Goal: Task Accomplishment & Management: Manage account settings

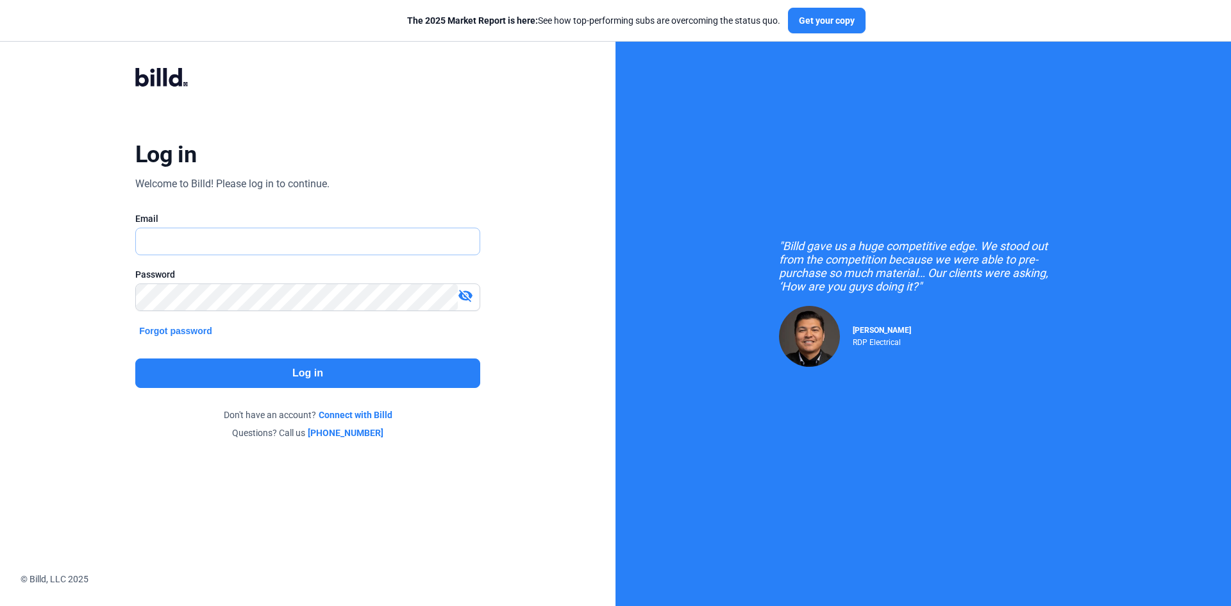
type input "[EMAIL_ADDRESS][DOMAIN_NAME]"
click at [301, 375] on button "Log in" at bounding box center [307, 372] width 345 height 29
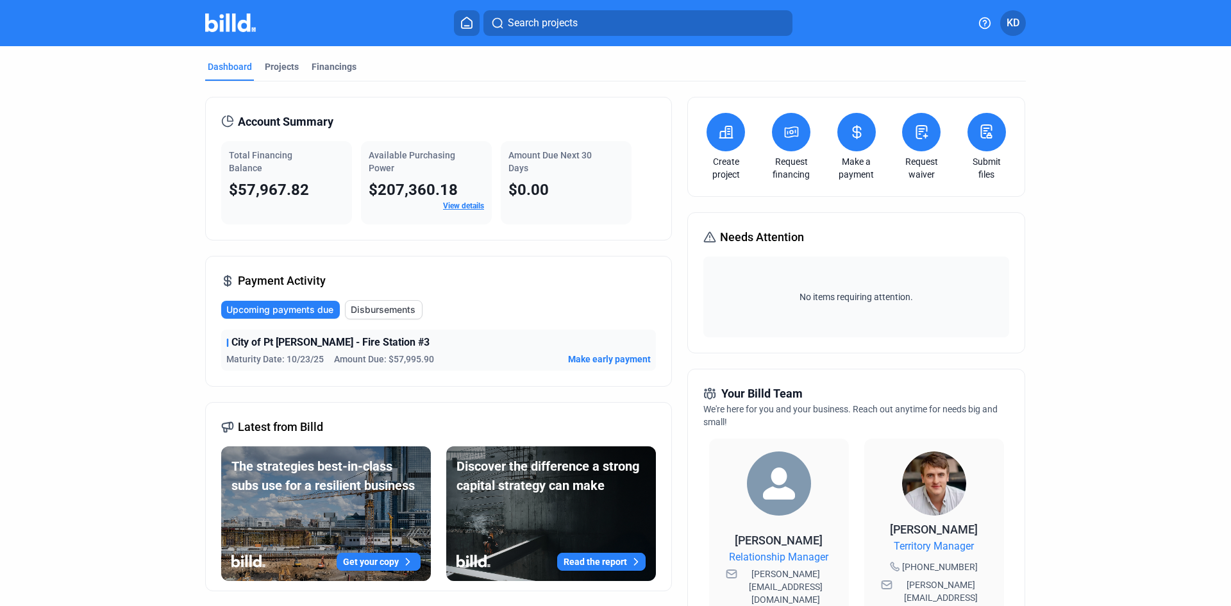
click at [605, 360] on span "Make early payment" at bounding box center [609, 359] width 83 height 13
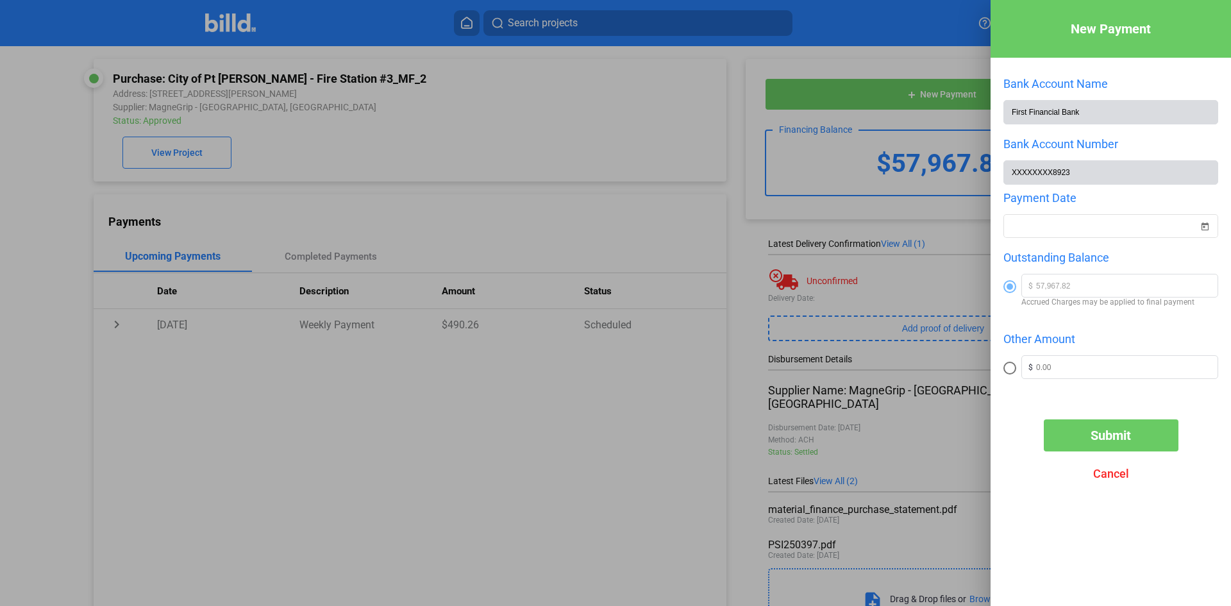
click at [511, 398] on div at bounding box center [615, 303] width 1231 height 606
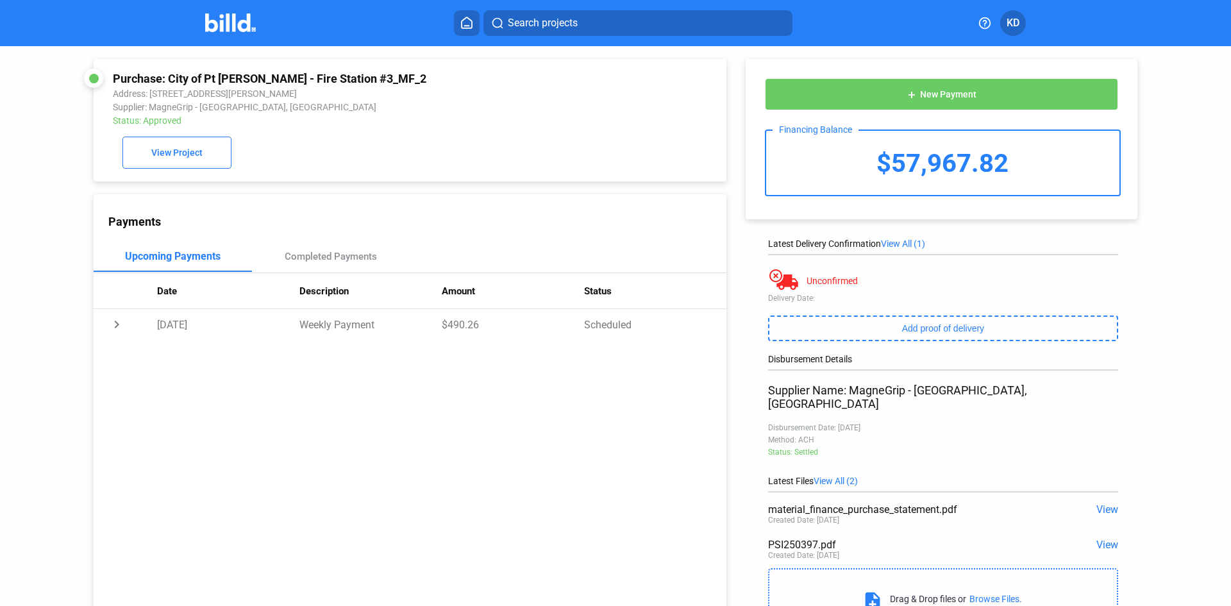
click at [1012, 20] on span "KD" at bounding box center [1012, 22] width 13 height 15
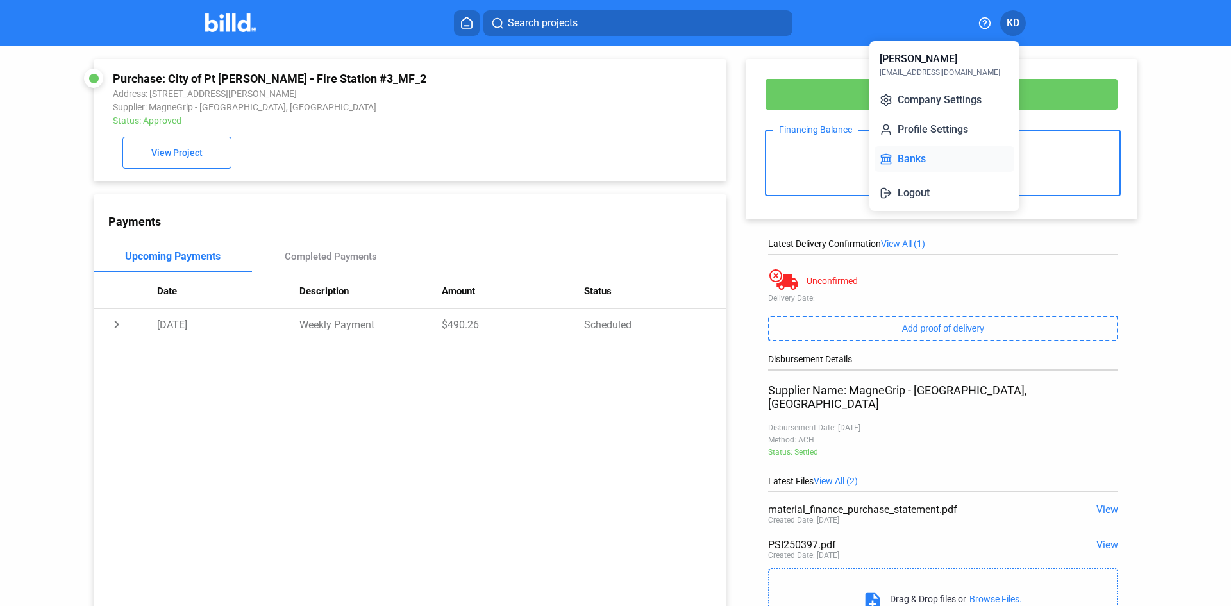
click at [915, 163] on button "Banks" at bounding box center [944, 159] width 140 height 26
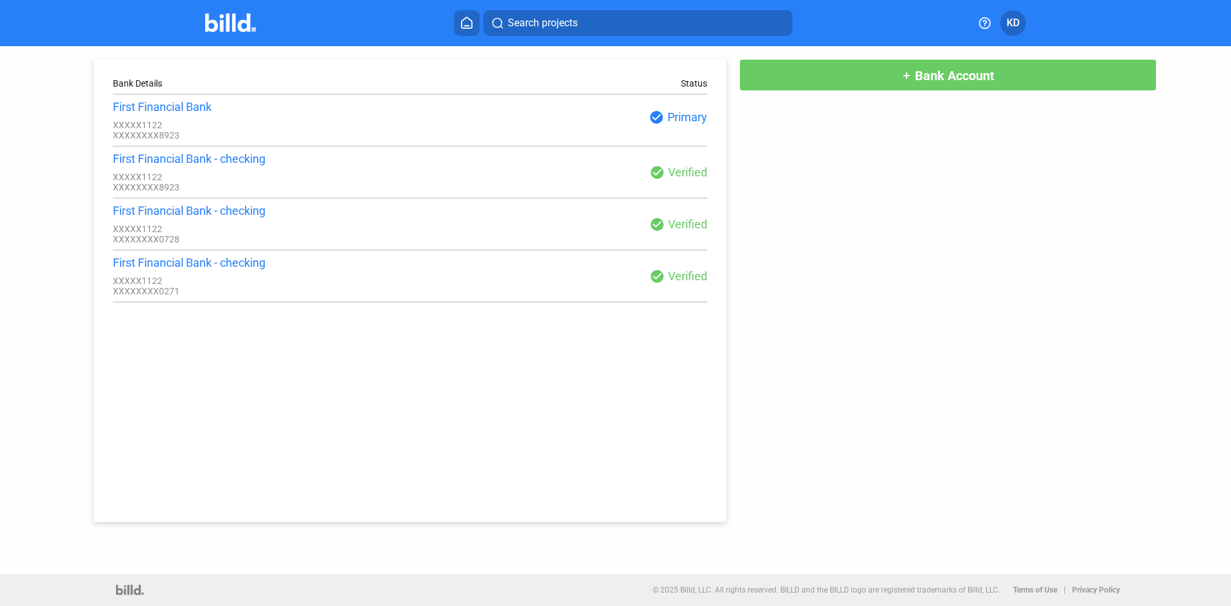
click at [949, 69] on span "Bank Account" at bounding box center [954, 75] width 79 height 15
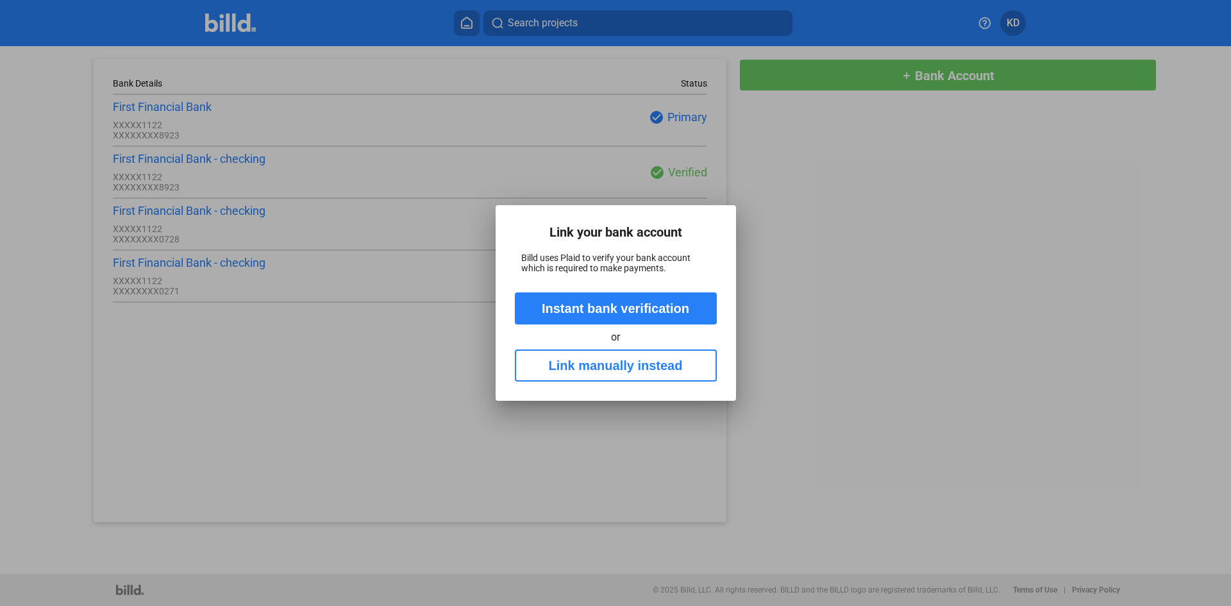
click at [623, 306] on button "Instant bank verification" at bounding box center [616, 308] width 202 height 32
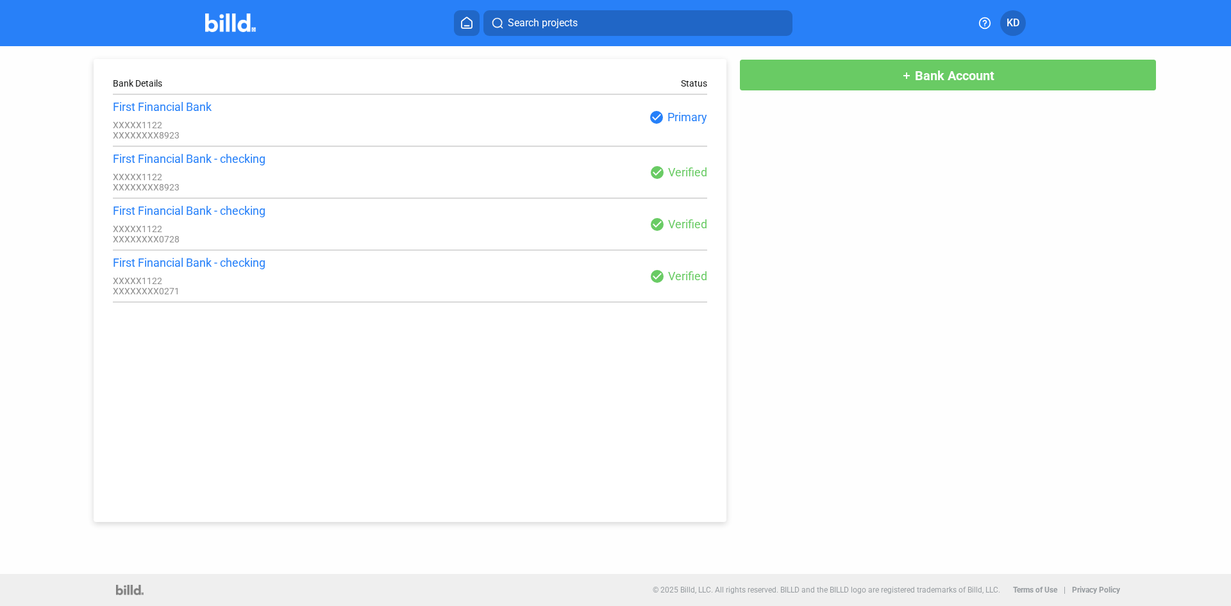
click at [894, 329] on div "Bank Details Status First Financial Bank XXXXX1122 XXXXXXXX8923 check_circle Pr…" at bounding box center [616, 284] width 1108 height 476
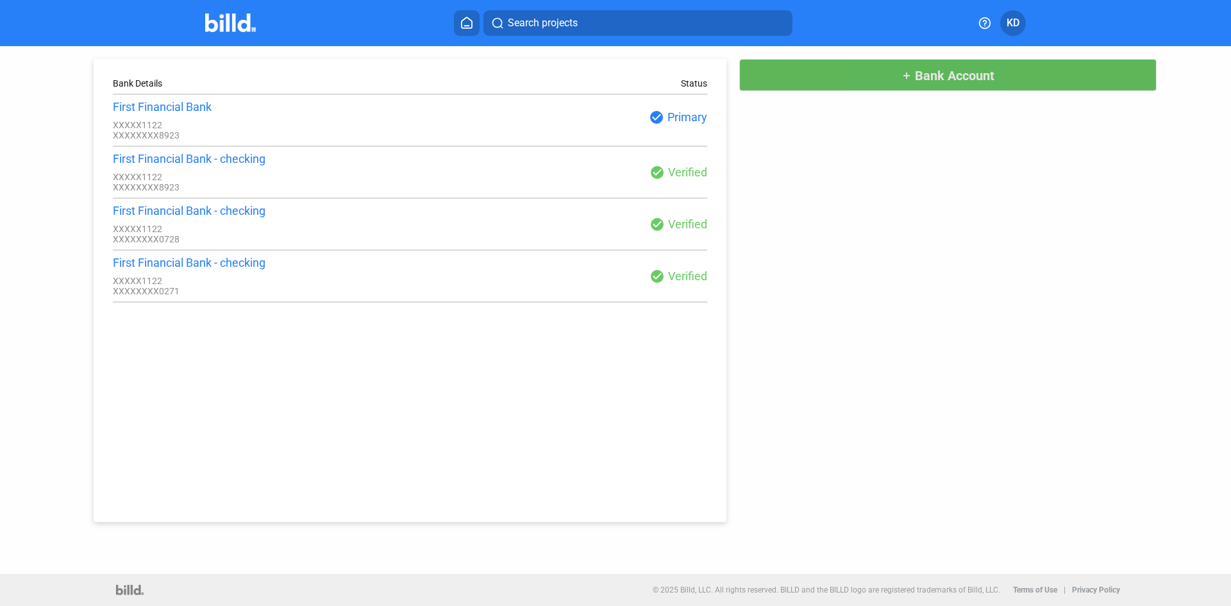
click at [921, 78] on span "Bank Account" at bounding box center [954, 75] width 79 height 15
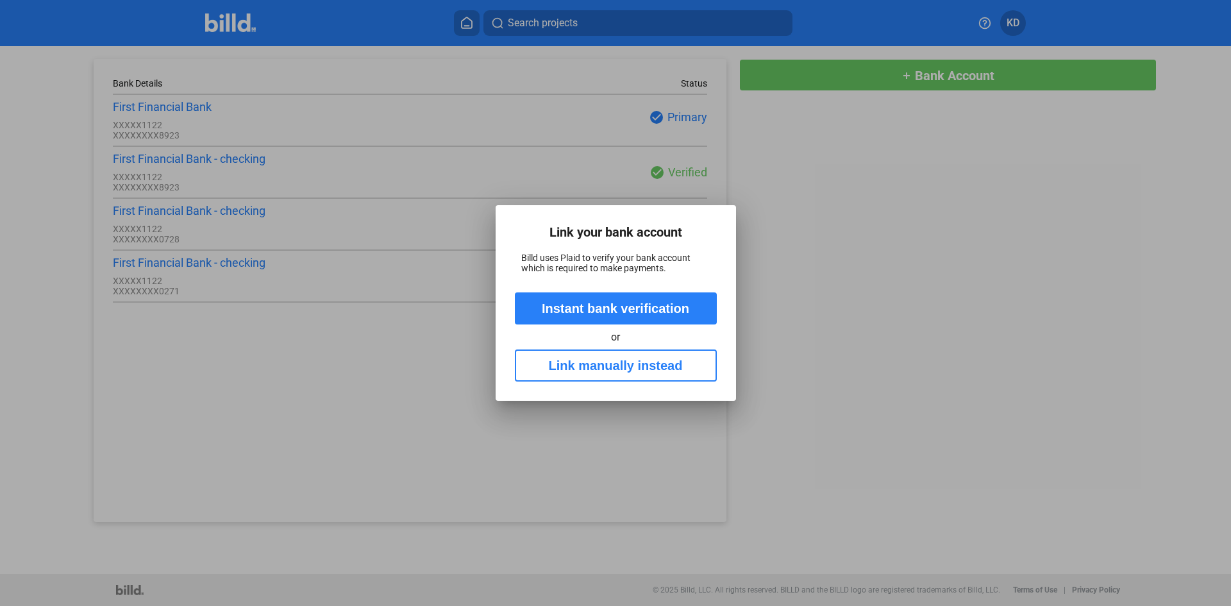
click at [620, 362] on button "Link manually instead" at bounding box center [616, 365] width 202 height 32
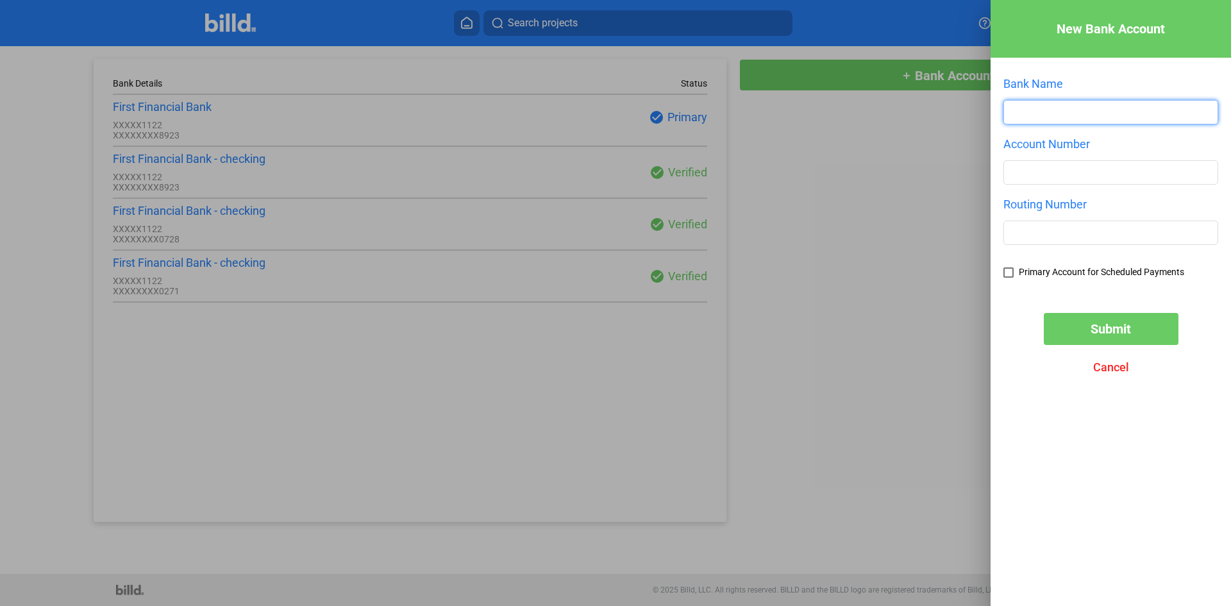
click at [1064, 112] on input "text" at bounding box center [1110, 112] width 213 height 23
type input "First State Bank of [US_STATE]"
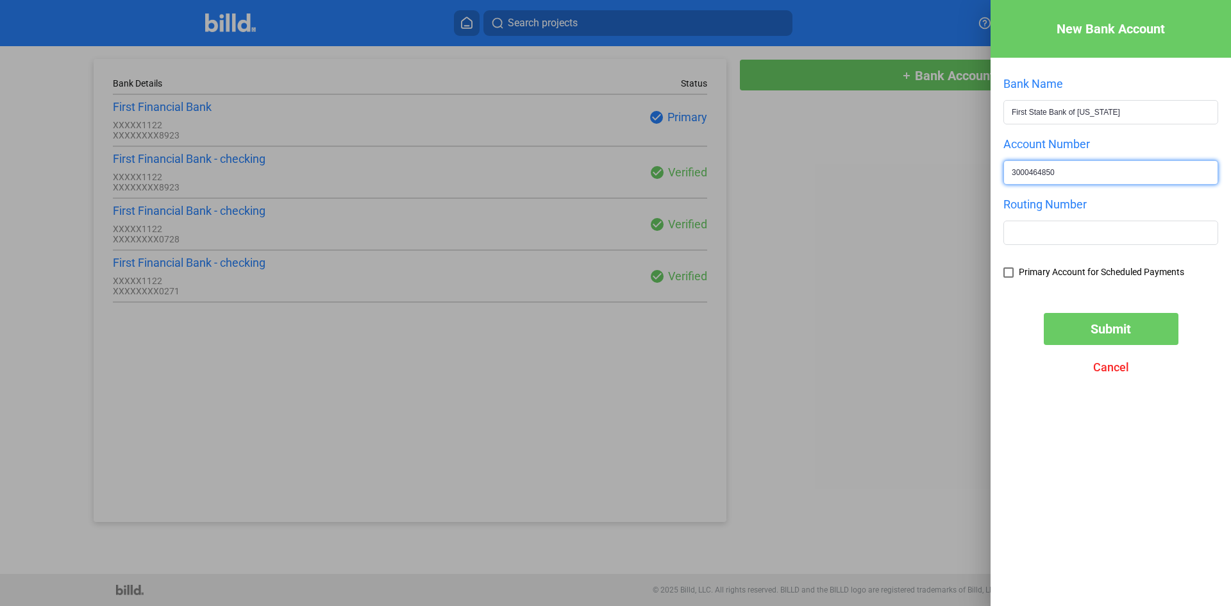
type input "3000464850"
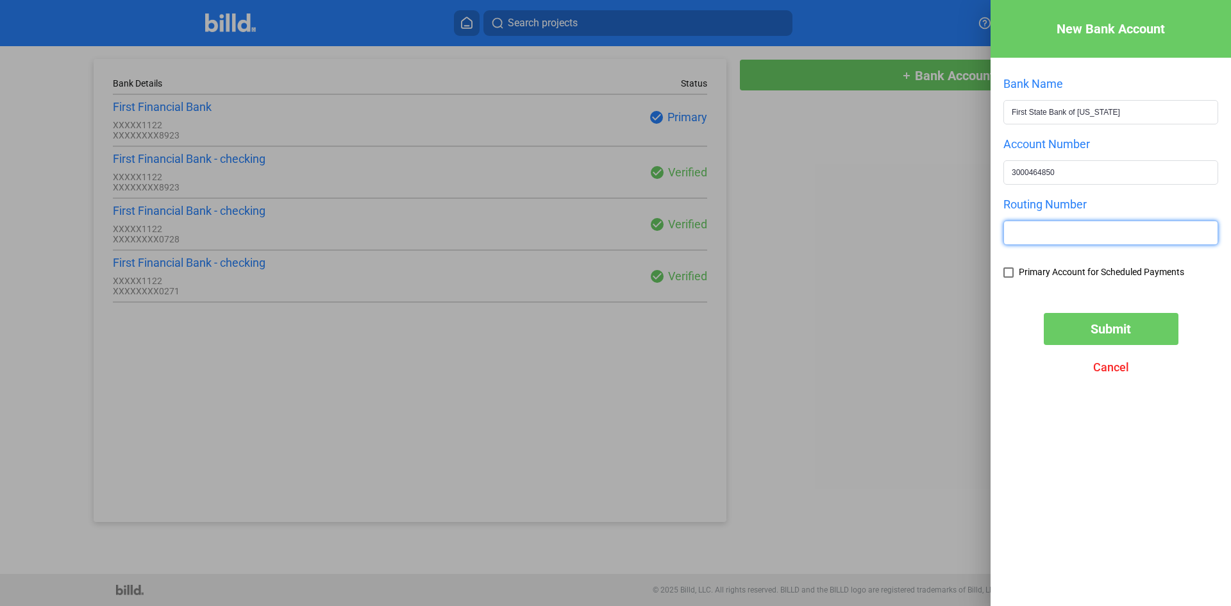
click at [1031, 237] on input "text" at bounding box center [1110, 232] width 213 height 23
type input "114916705"
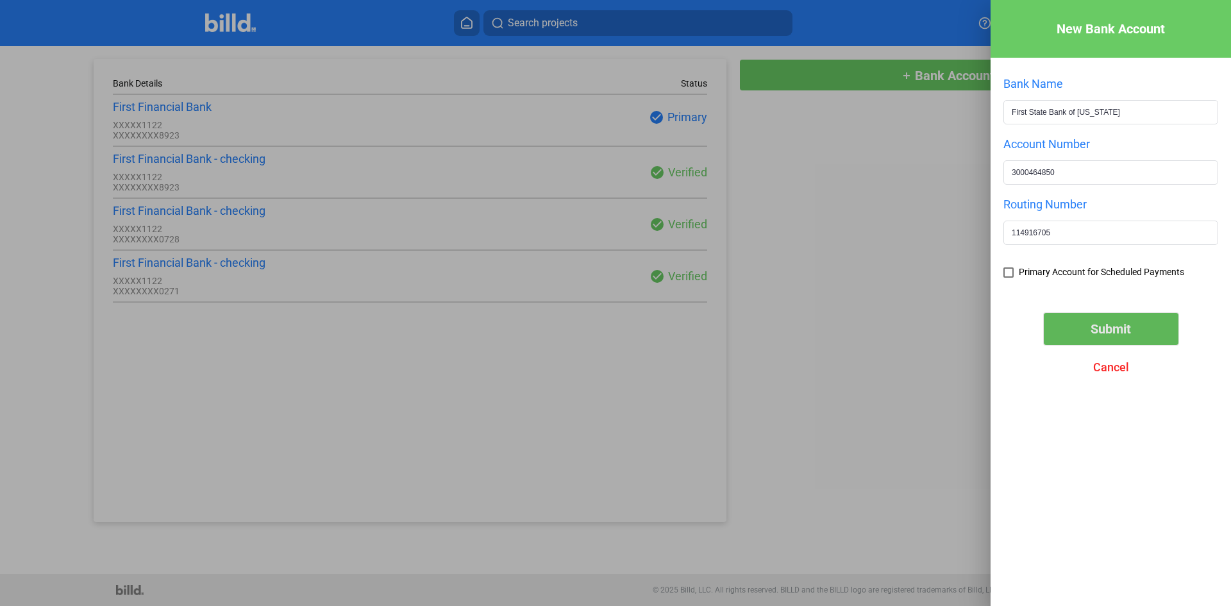
click at [1111, 328] on span "Submit" at bounding box center [1110, 328] width 40 height 15
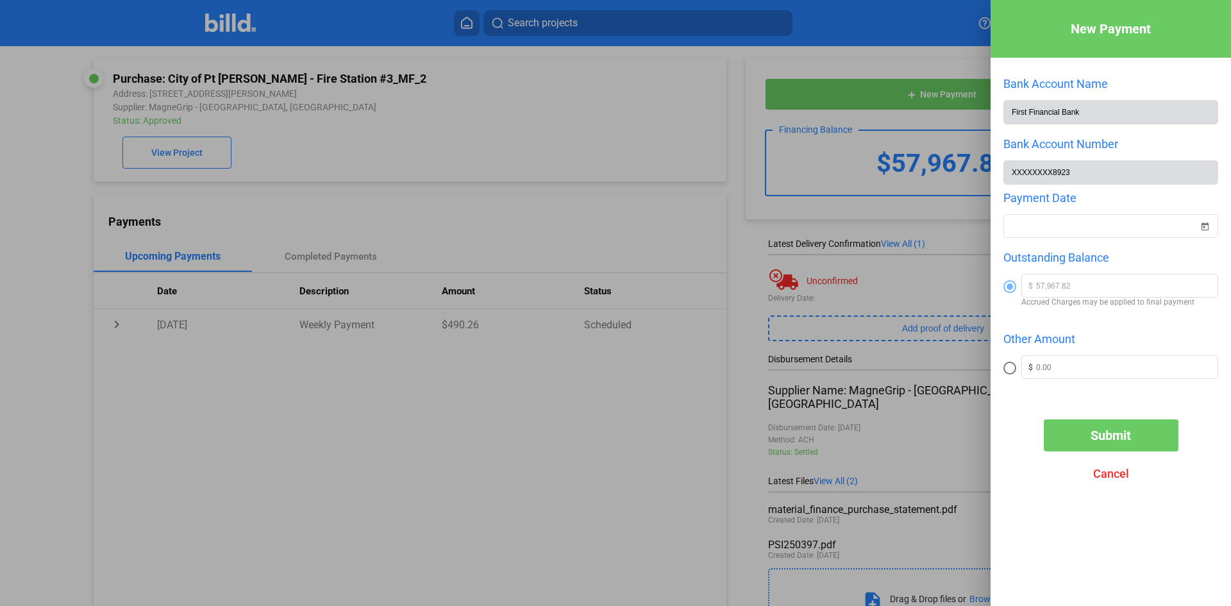
click at [1117, 473] on span "Cancel" at bounding box center [1111, 473] width 36 height 13
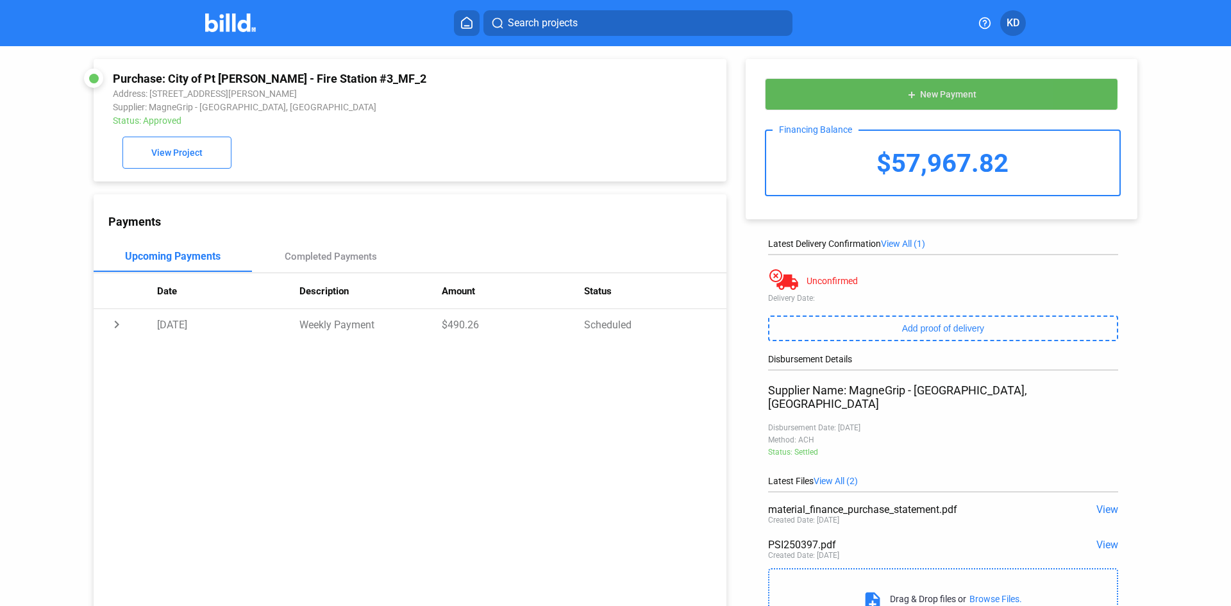
click at [918, 87] on button "add New Payment" at bounding box center [941, 94] width 353 height 32
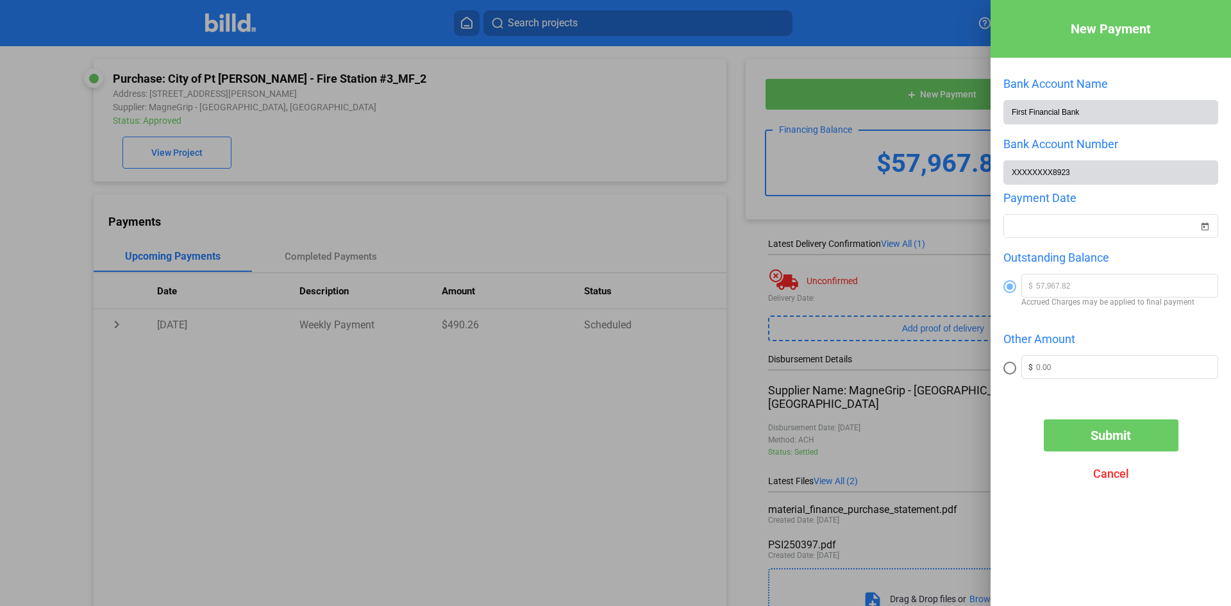
click at [1105, 478] on span "Cancel" at bounding box center [1111, 473] width 36 height 13
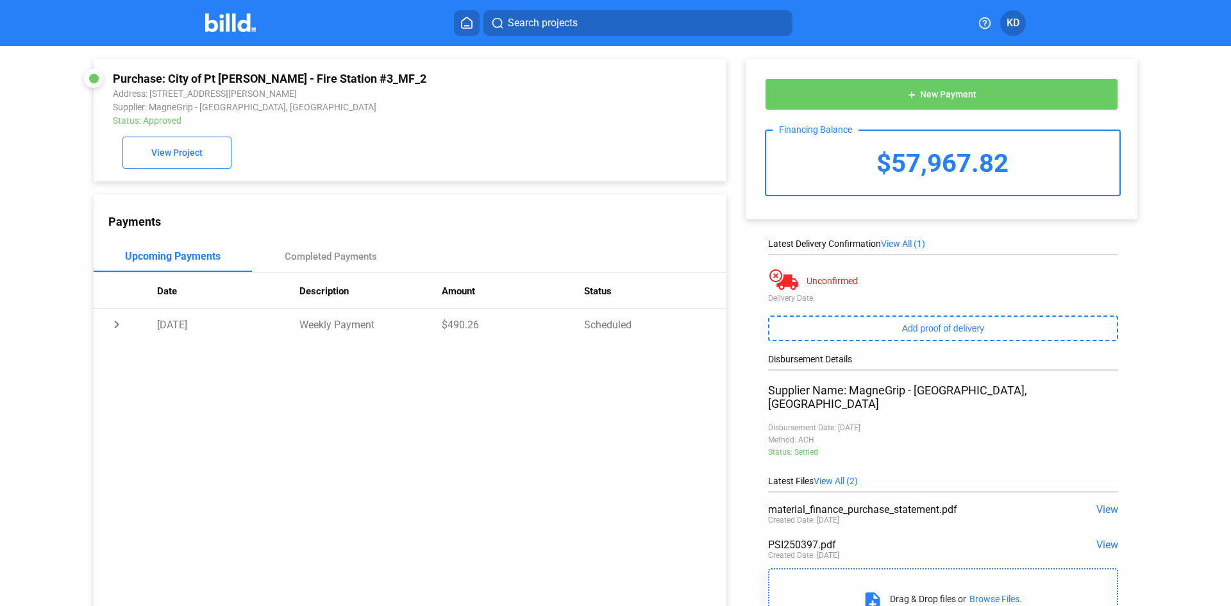
click at [1011, 21] on span "KD" at bounding box center [1012, 22] width 13 height 15
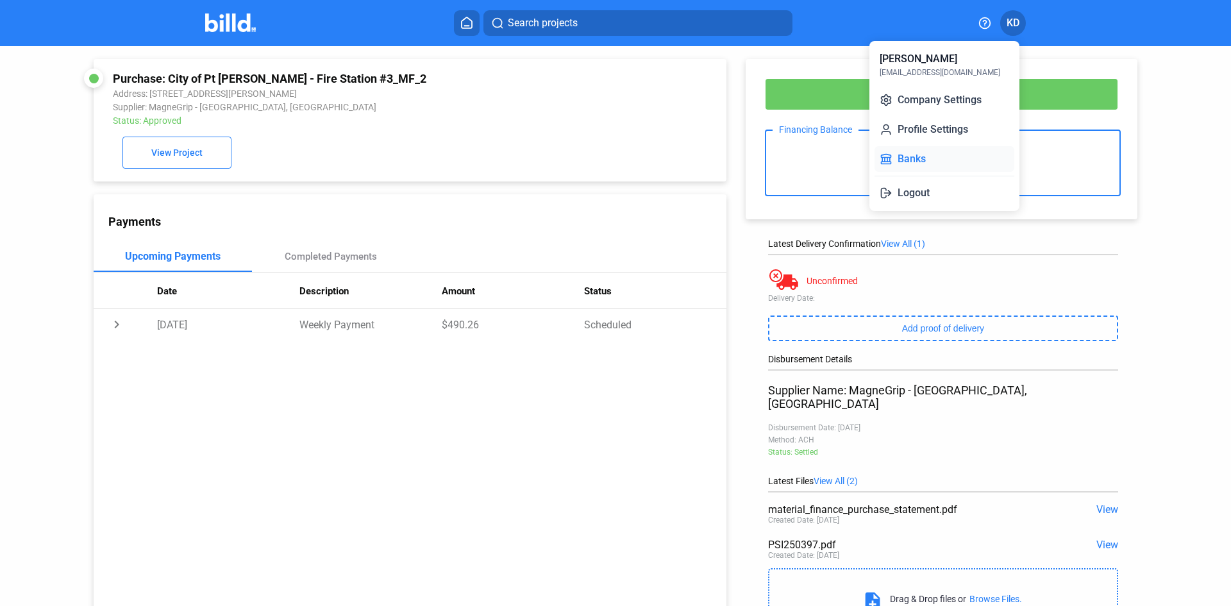
click at [917, 157] on button "Banks" at bounding box center [944, 159] width 140 height 26
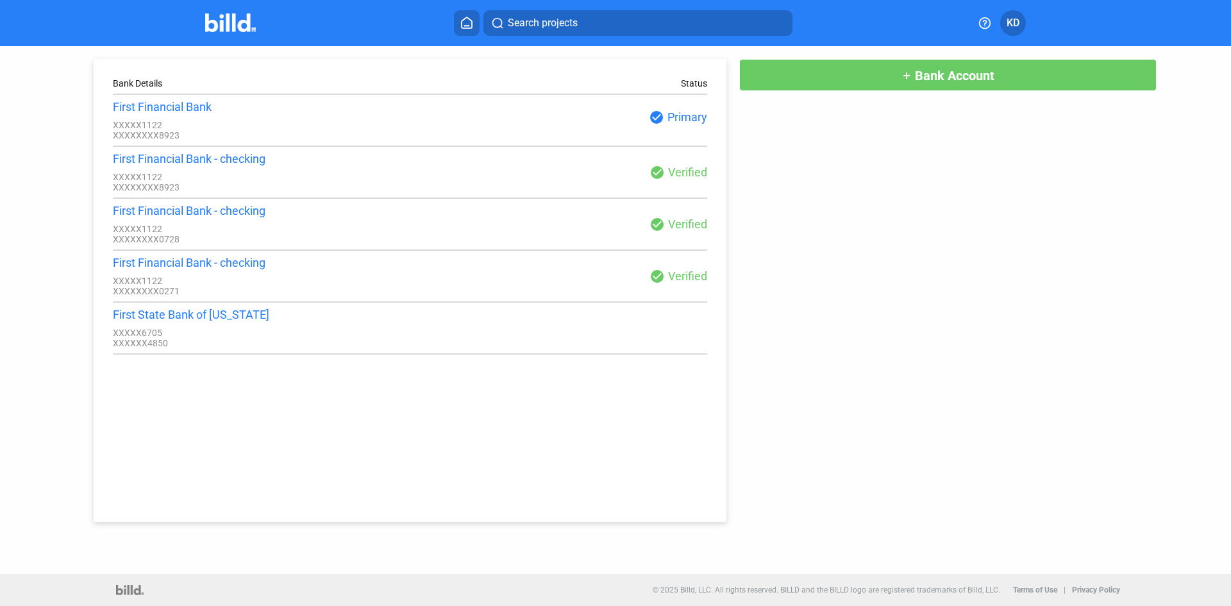
click at [203, 321] on div "First State Bank of [US_STATE]" at bounding box center [261, 314] width 297 height 13
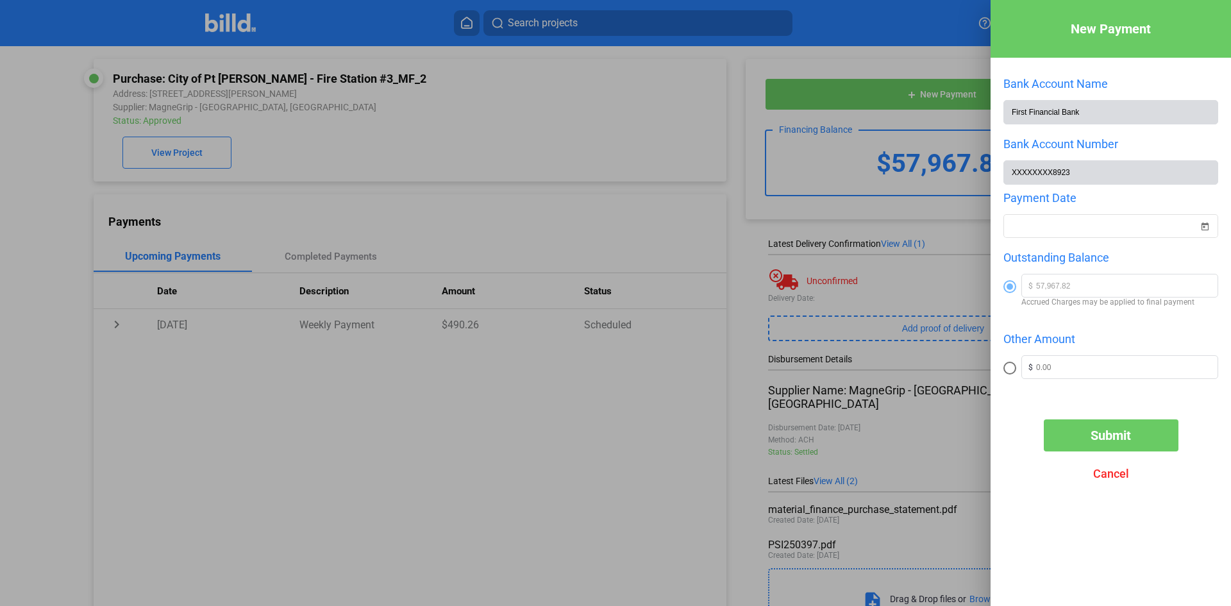
click at [1115, 478] on span "Cancel" at bounding box center [1111, 473] width 36 height 13
